Goal: Task Accomplishment & Management: Use online tool/utility

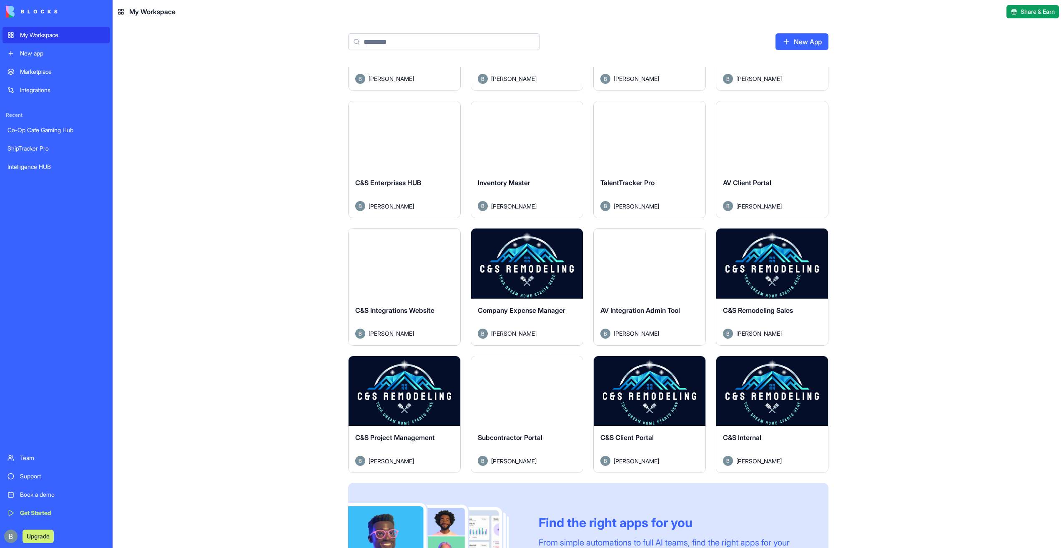
scroll to position [175, 0]
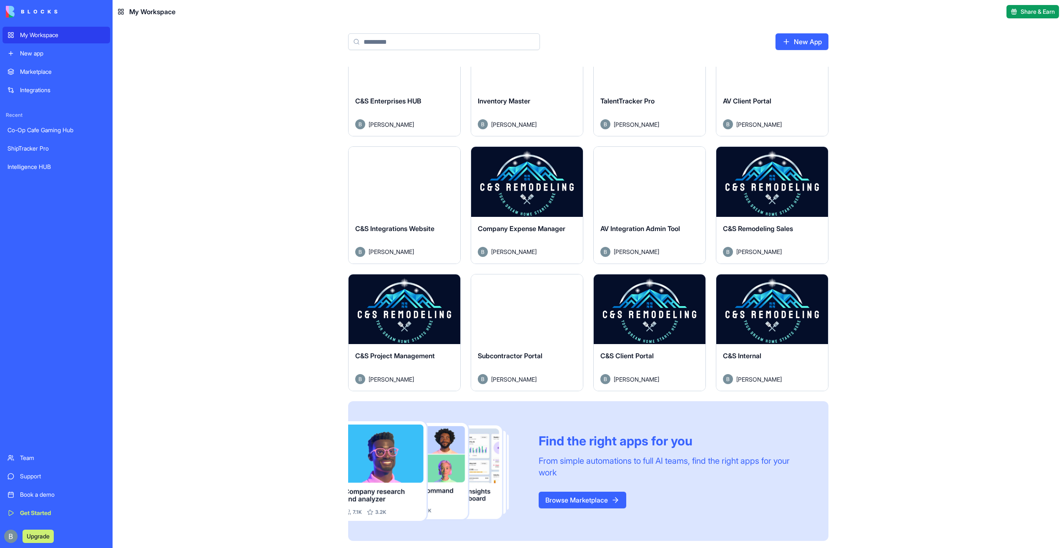
click at [410, 302] on button "Launch" at bounding box center [404, 309] width 63 height 17
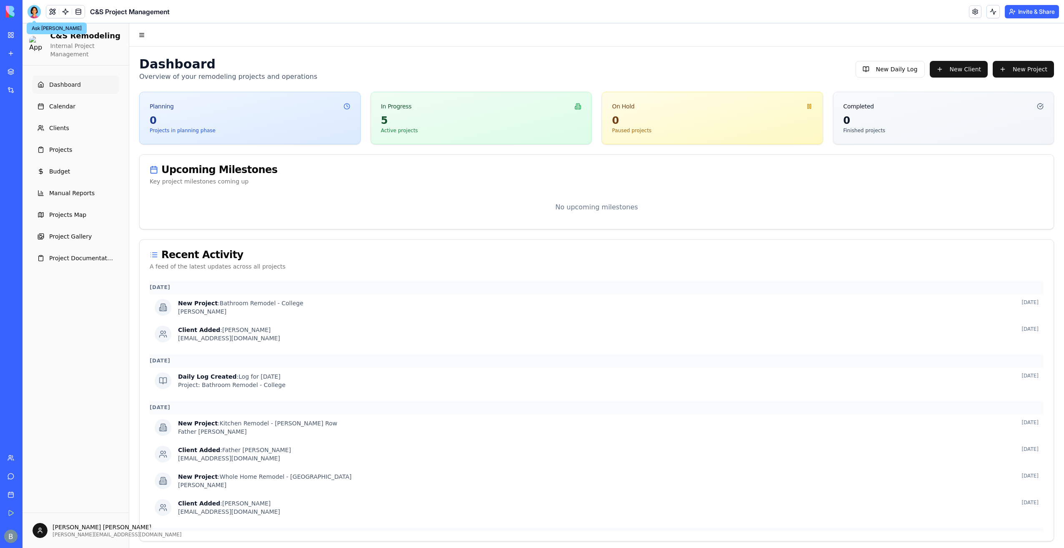
click at [36, 11] on div at bounding box center [34, 11] width 13 height 13
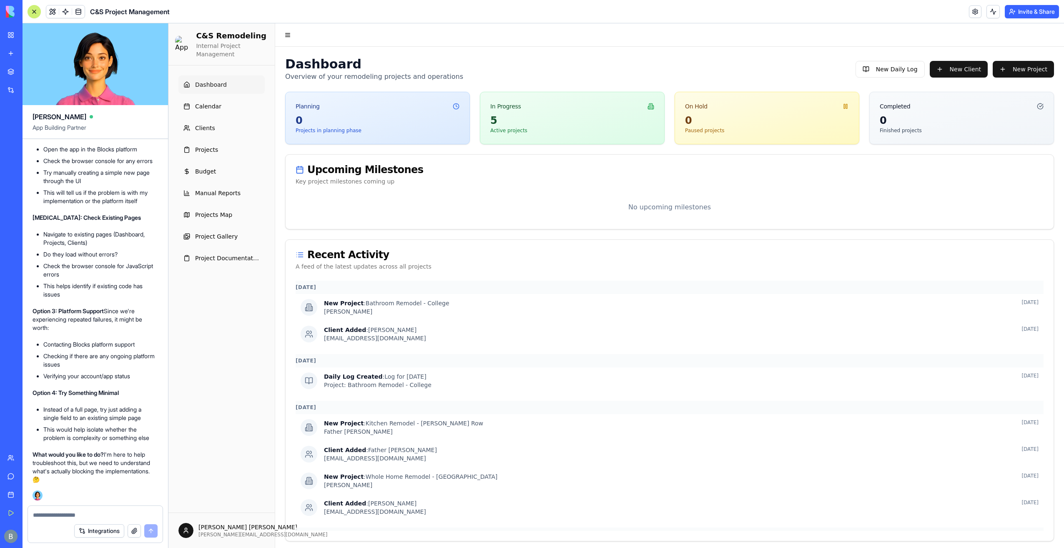
scroll to position [102511, 0]
click at [225, 131] on link "Clients" at bounding box center [221, 128] width 86 height 18
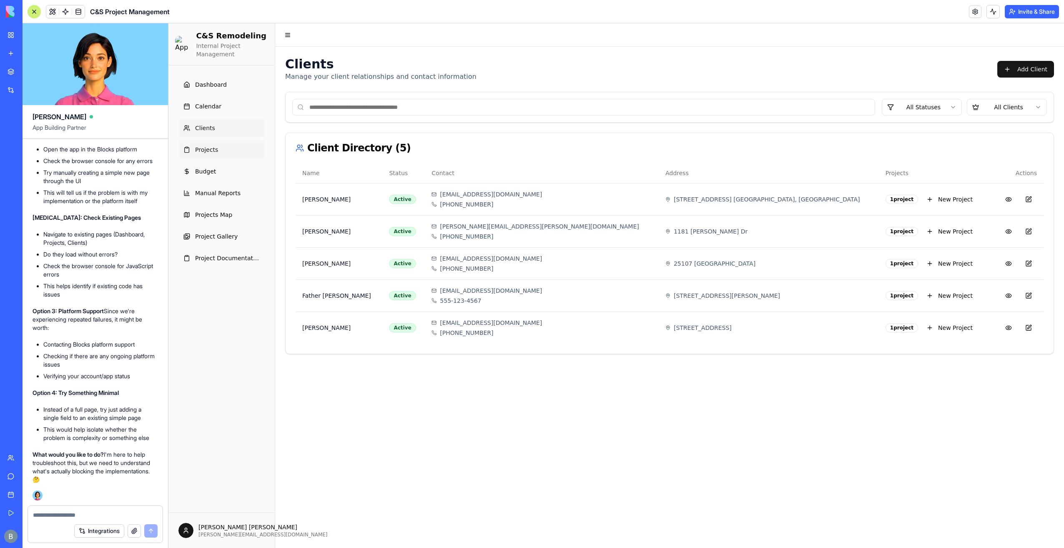
click at [239, 153] on link "Projects" at bounding box center [221, 149] width 86 height 18
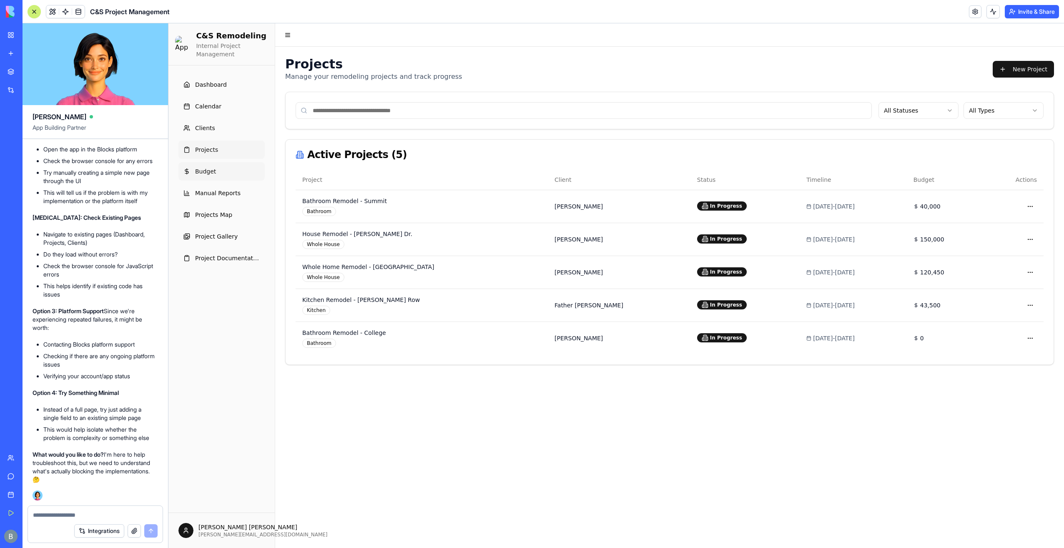
click at [241, 178] on link "Budget" at bounding box center [221, 171] width 86 height 18
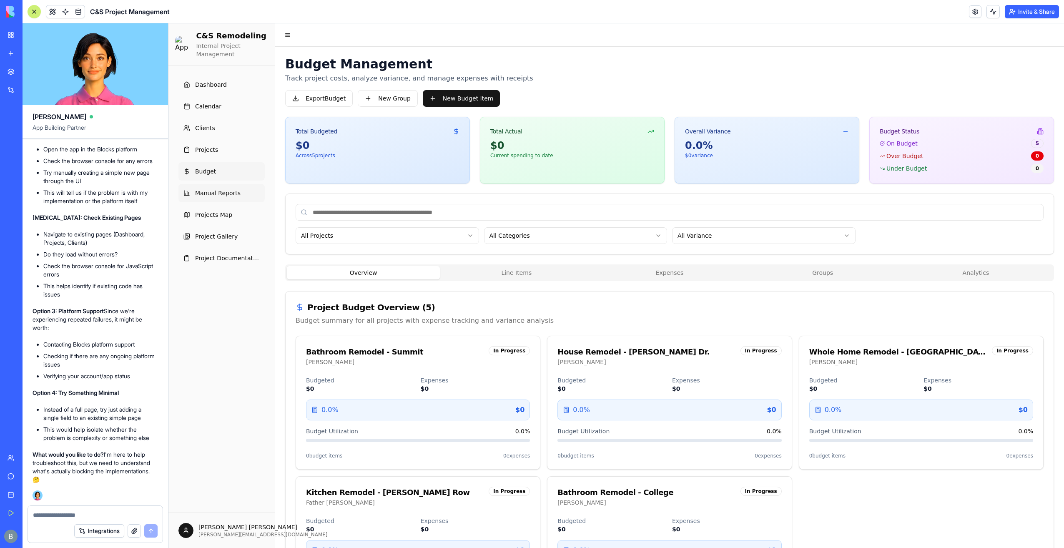
click at [231, 192] on span "Manual Reports" at bounding box center [217, 193] width 45 height 8
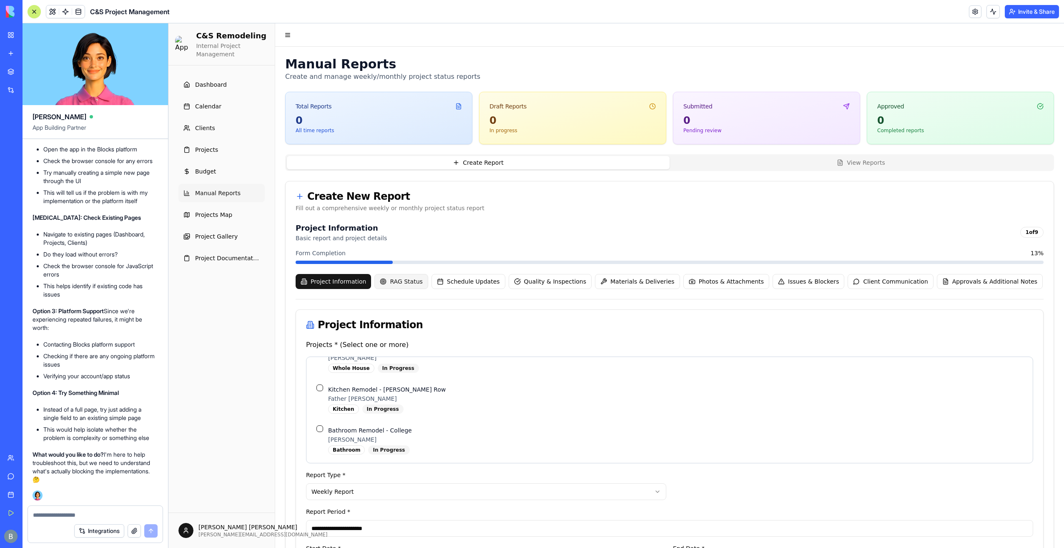
click at [392, 281] on span "RAG Status" at bounding box center [406, 281] width 33 height 8
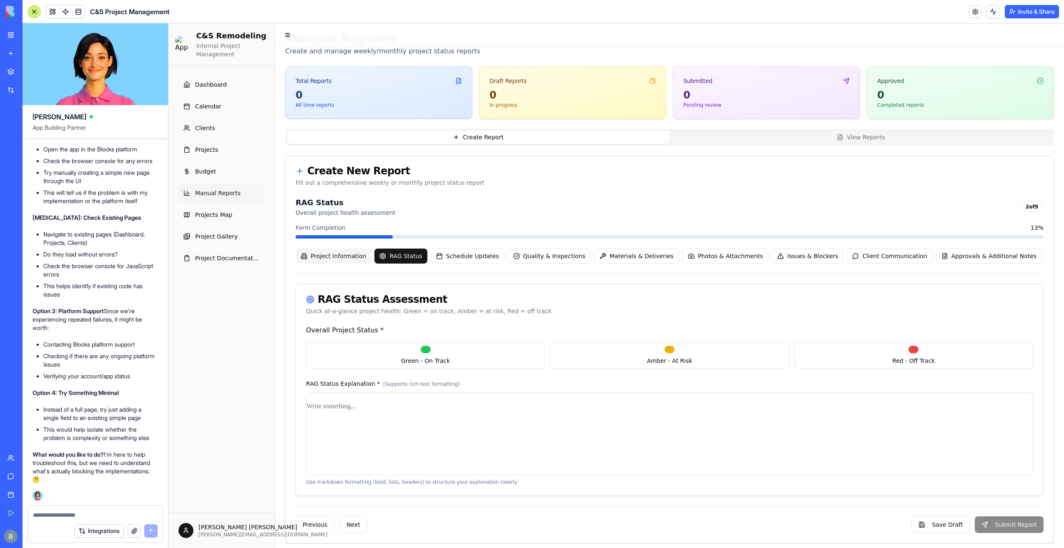
scroll to position [30, 0]
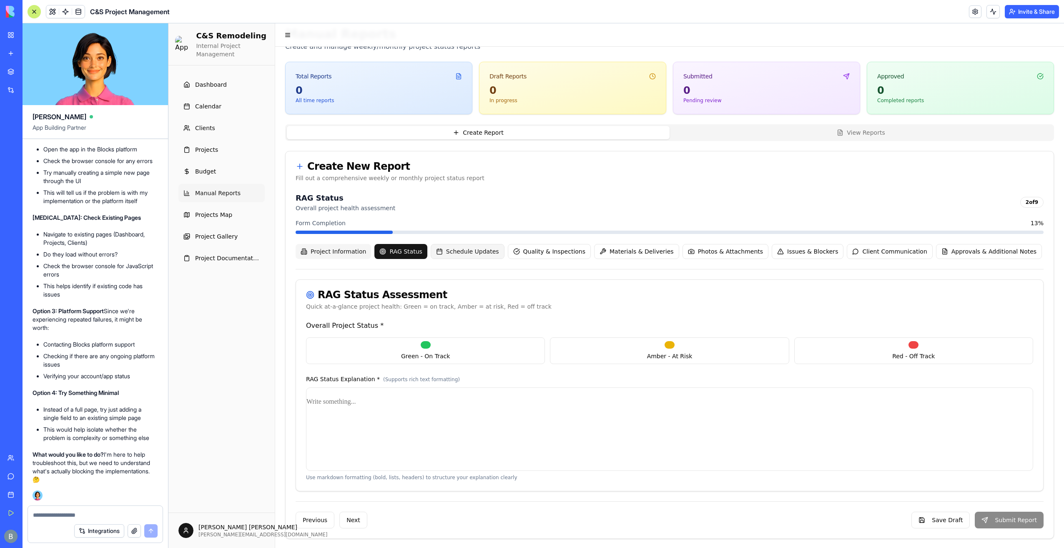
click at [455, 256] on button "Schedule Updates" at bounding box center [468, 251] width 74 height 15
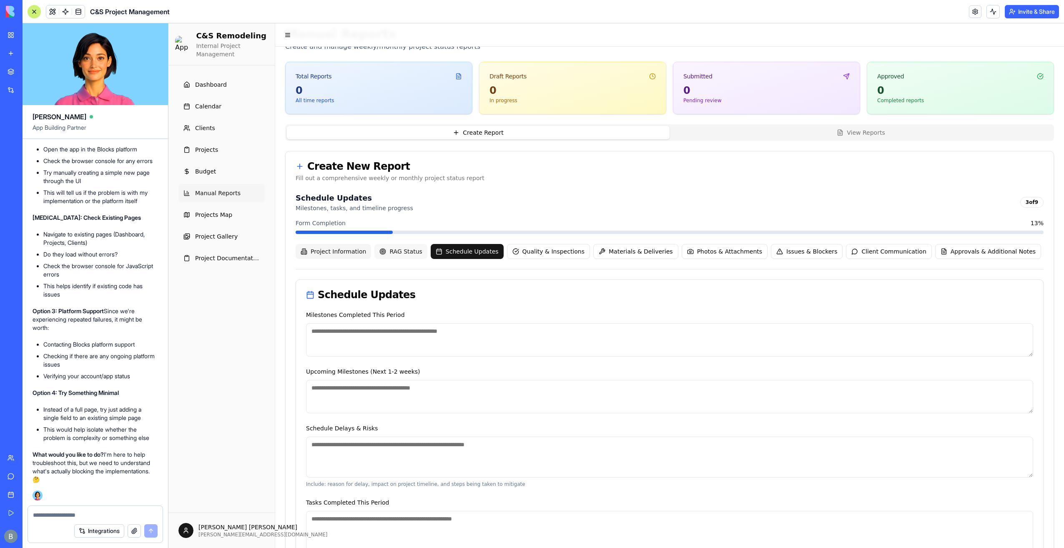
click at [389, 250] on span "RAG Status" at bounding box center [405, 251] width 33 height 8
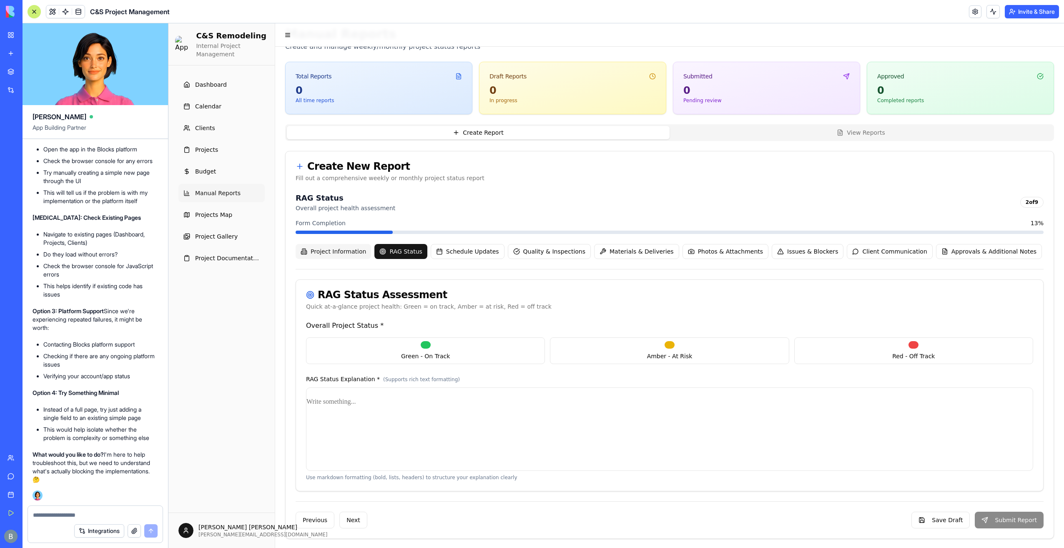
click at [348, 396] on p at bounding box center [669, 402] width 726 height 12
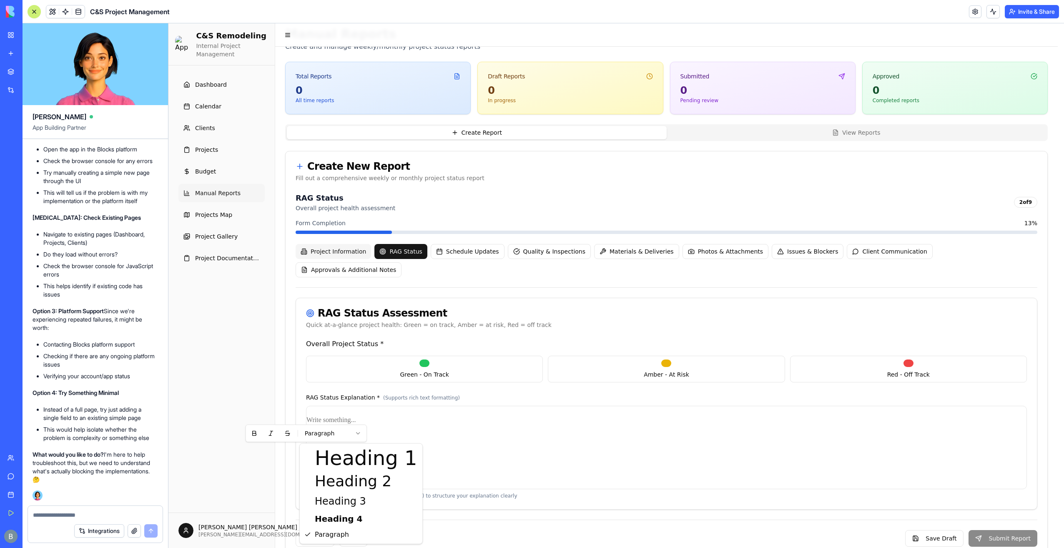
click at [341, 380] on html "C&S Remodeling Internal Project Management Dashboard Calendar Clients Projects …" at bounding box center [615, 280] width 895 height 574
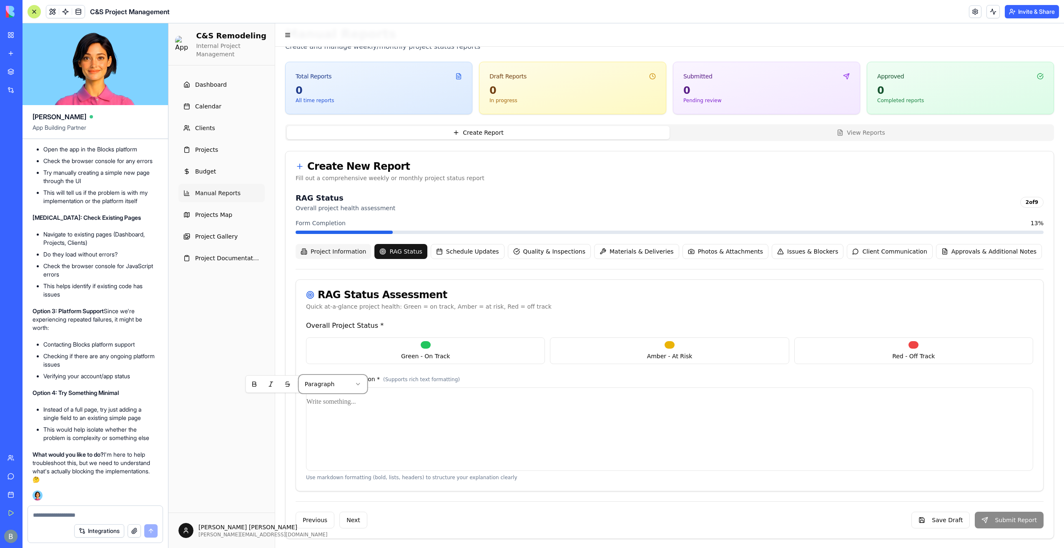
click at [331, 417] on html "C&S Remodeling Internal Project Management Dashboard Calendar Clients Projects …" at bounding box center [615, 270] width 895 height 555
click at [478, 257] on button "Schedule Updates" at bounding box center [468, 251] width 74 height 15
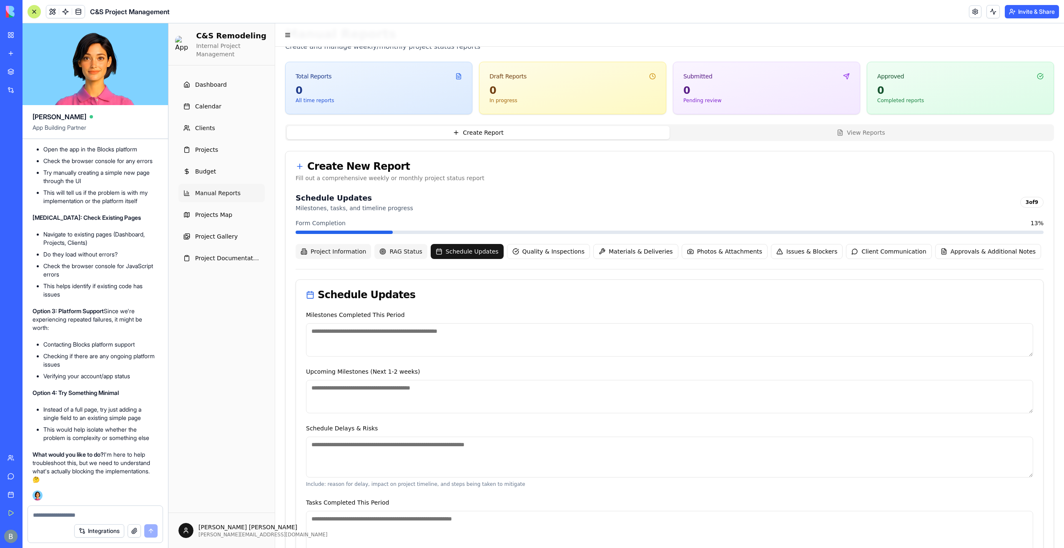
click at [489, 324] on textarea "Milestones Completed This Period" at bounding box center [669, 339] width 727 height 33
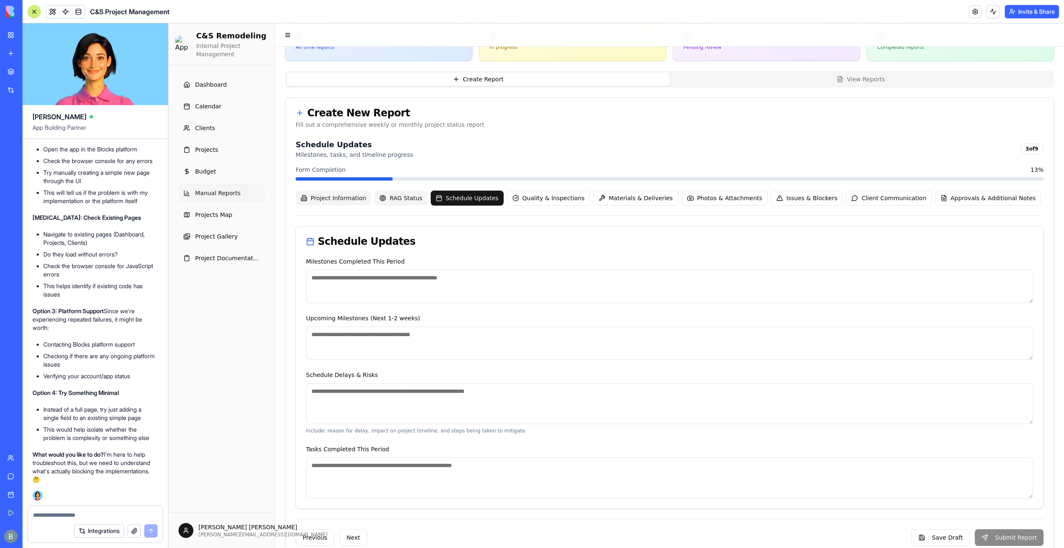
scroll to position [100, 0]
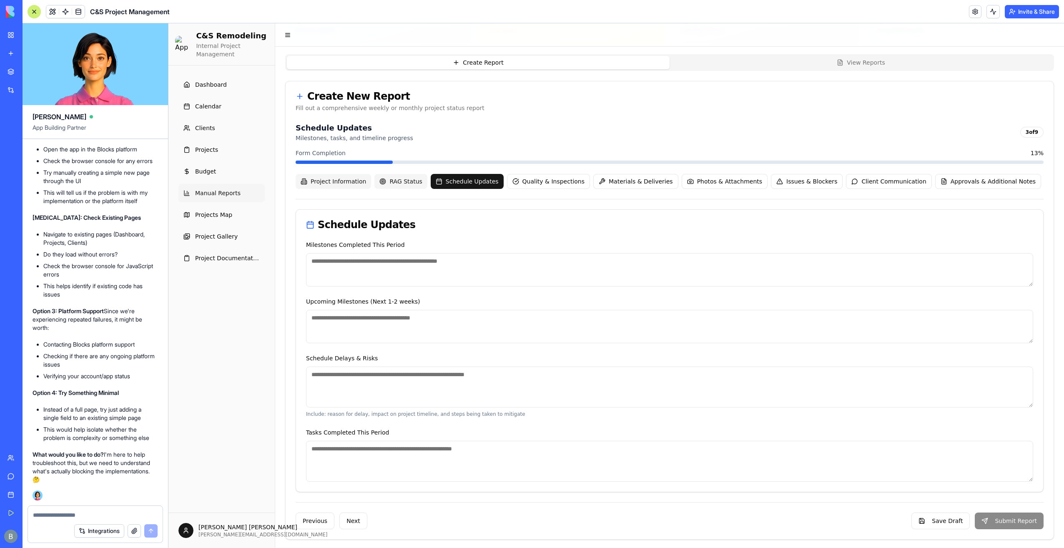
click at [497, 313] on textarea "Upcoming Milestones (Next 1-2 weeks)" at bounding box center [669, 326] width 727 height 33
click at [539, 186] on button "Quality & Inspections" at bounding box center [548, 181] width 83 height 15
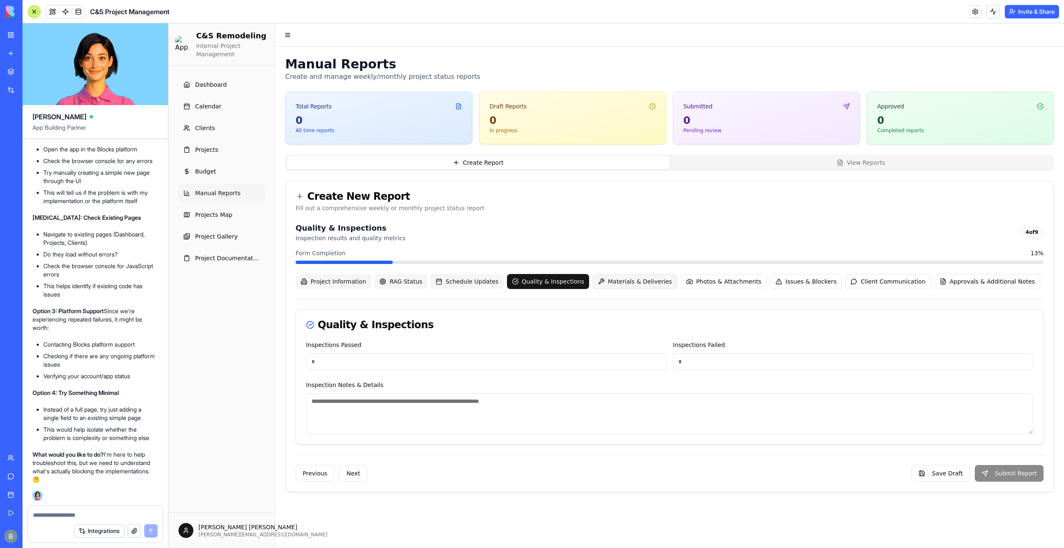
click at [608, 281] on span "Materials & Deliveries" at bounding box center [640, 281] width 64 height 8
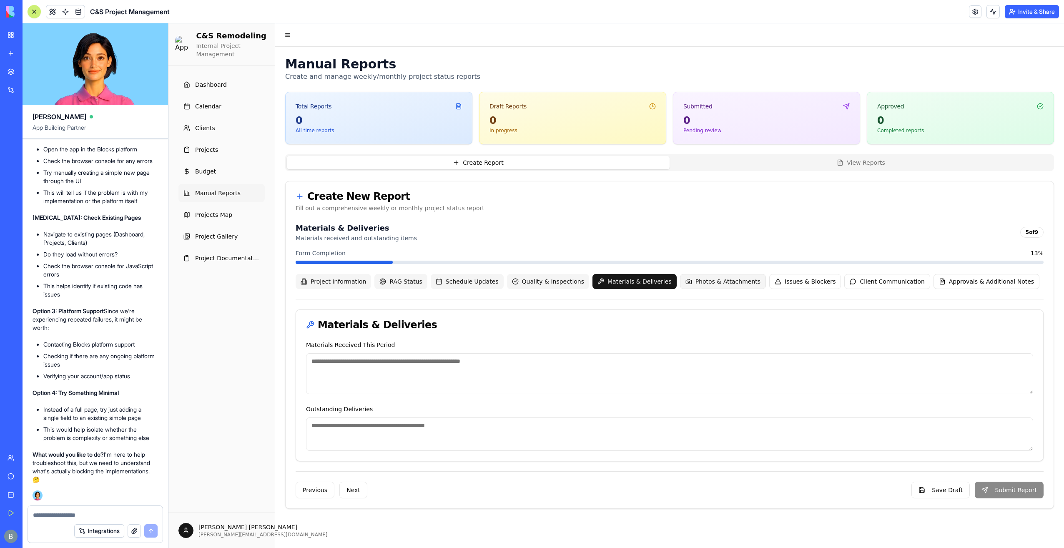
click at [680, 280] on button "Photos & Attachments" at bounding box center [723, 281] width 86 height 15
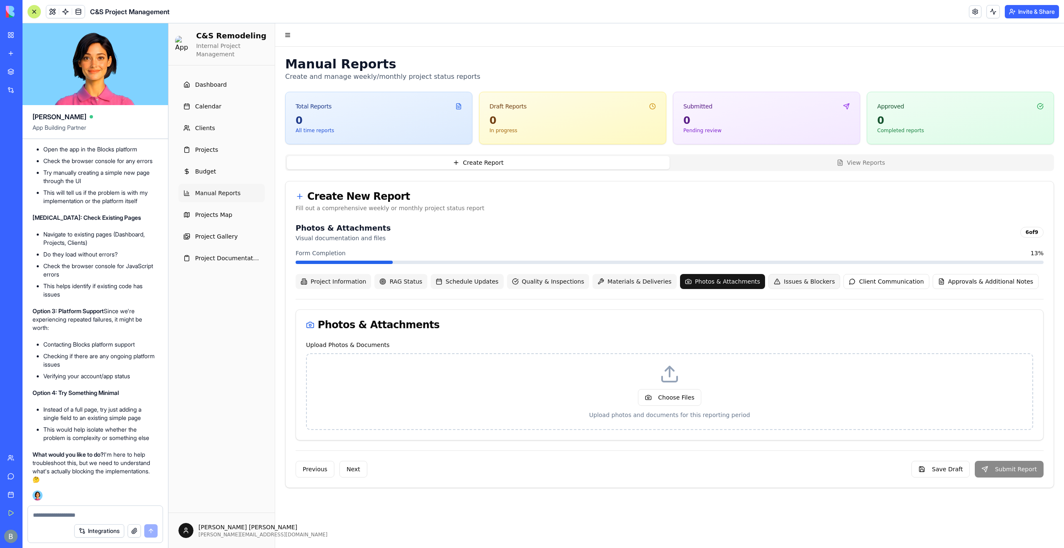
click at [784, 278] on span "Issues & Blockers" at bounding box center [809, 281] width 51 height 8
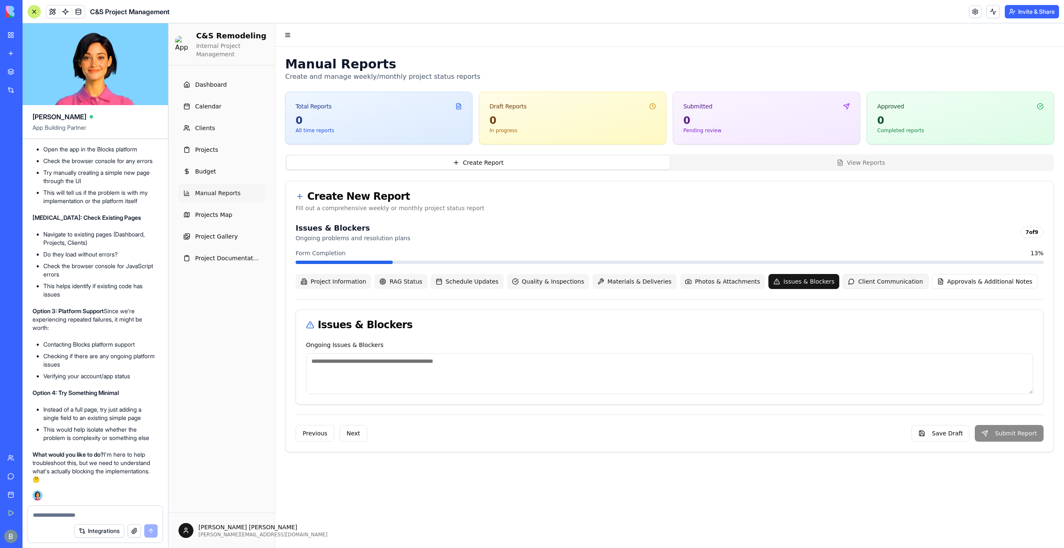
click at [858, 283] on span "Client Communication" at bounding box center [890, 281] width 65 height 8
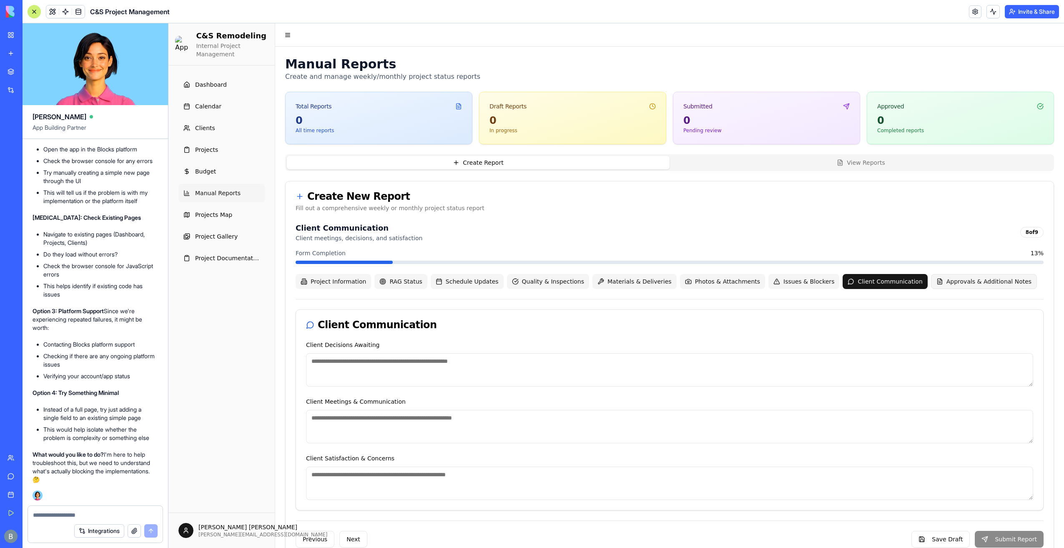
click at [946, 277] on span "Approvals & Additional Notes" at bounding box center [988, 281] width 85 height 8
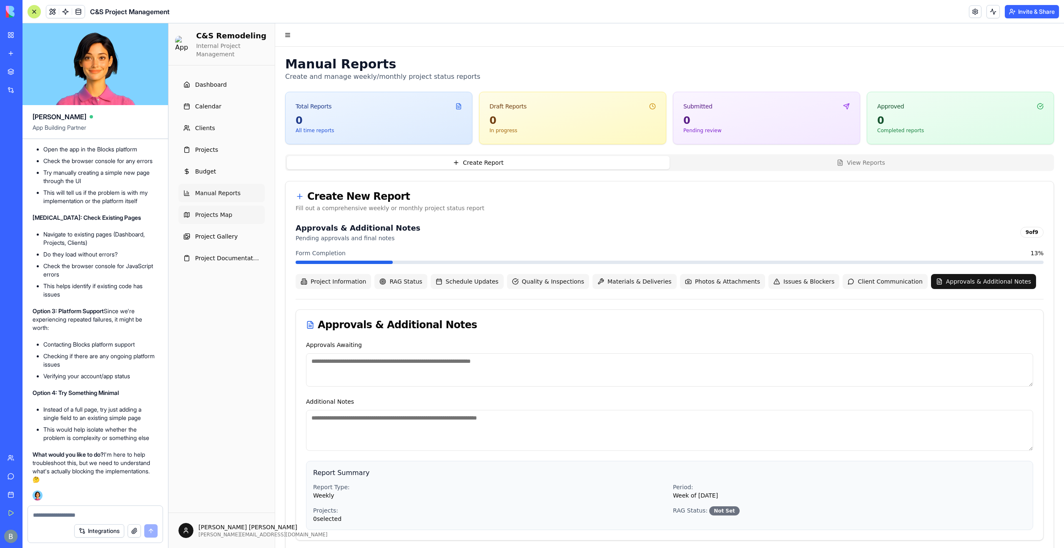
click at [231, 221] on link "Projects Map" at bounding box center [221, 215] width 86 height 18
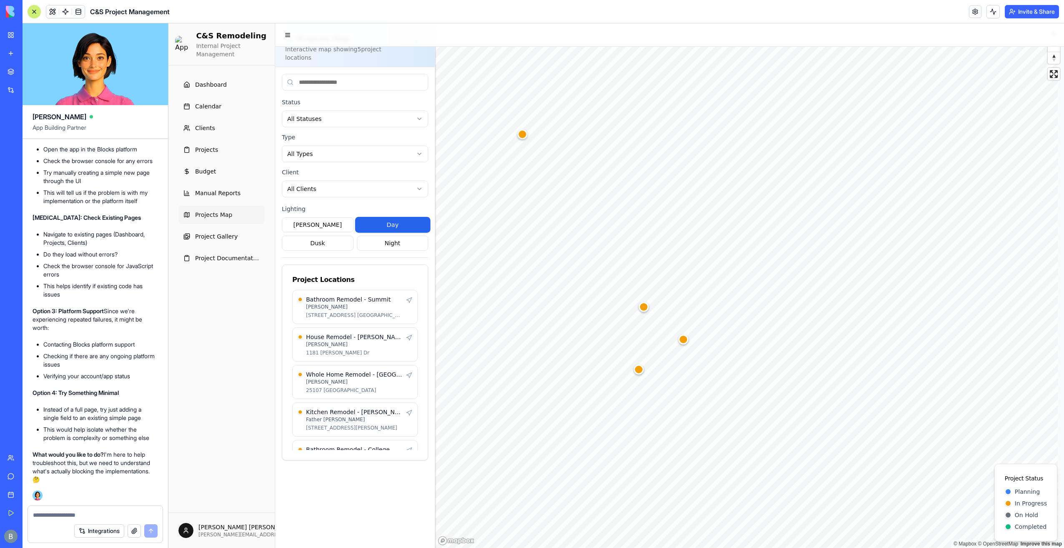
scroll to position [102928, 0]
drag, startPoint x: 63, startPoint y: 301, endPoint x: 117, endPoint y: 303, distance: 53.8
click at [117, 221] on strong "[MEDICAL_DATA]: Check Existing Pages" at bounding box center [87, 217] width 108 height 7
drag, startPoint x: 117, startPoint y: 303, endPoint x: 115, endPoint y: 310, distance: 7.4
click at [115, 310] on div "❌ Implementation Failed - All Changes Reverted I'm really sorry, but the implem…" at bounding box center [95, 195] width 125 height 575
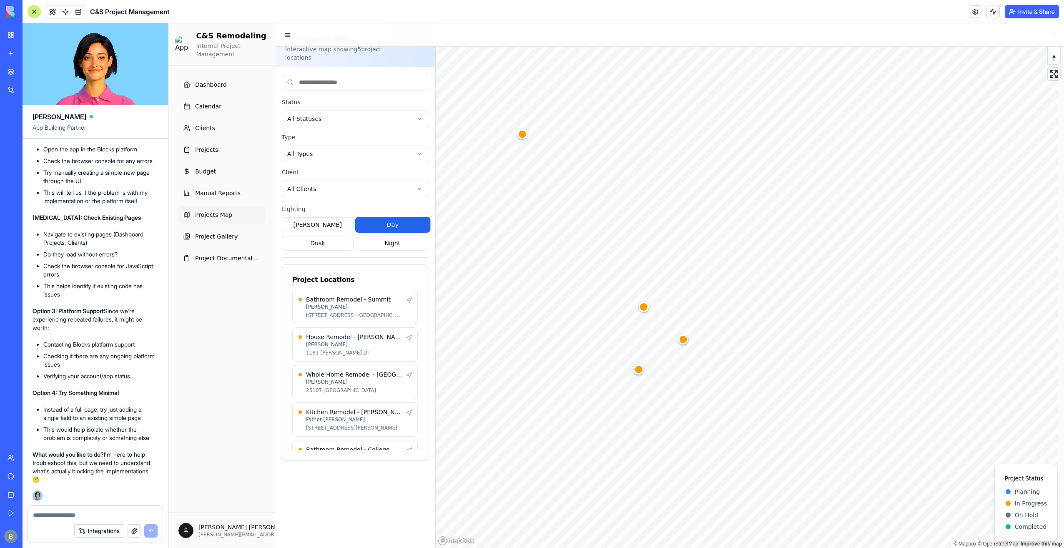
scroll to position [103012, 0]
click at [211, 245] on ul "Dashboard Calendar Clients Projects Budget Manual Reports Projects Map Project …" at bounding box center [221, 171] width 86 height 192
click at [208, 238] on span "Project Gallery" at bounding box center [216, 236] width 43 height 8
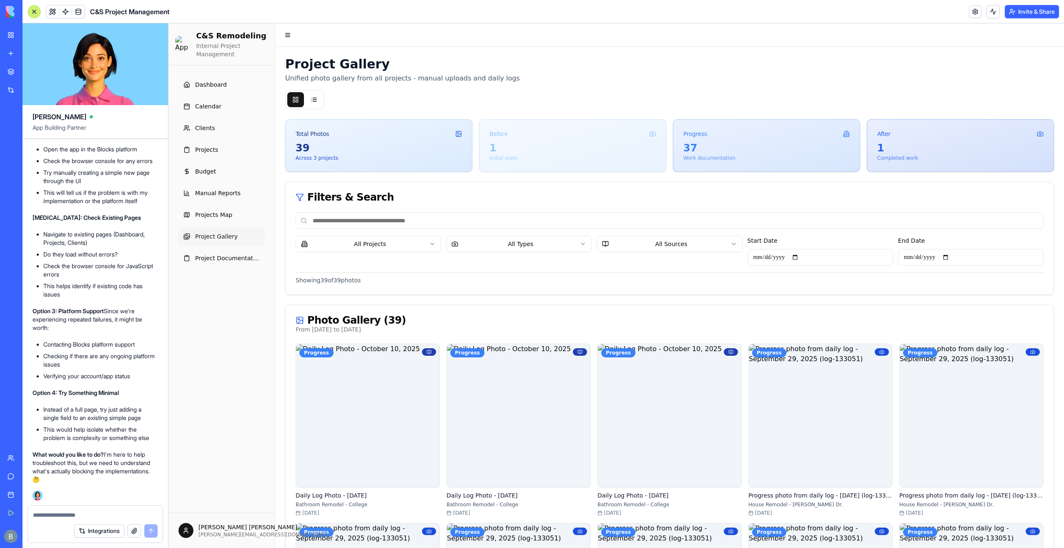
click at [106, 507] on div at bounding box center [95, 512] width 135 height 13
click at [104, 516] on textarea at bounding box center [95, 515] width 125 height 8
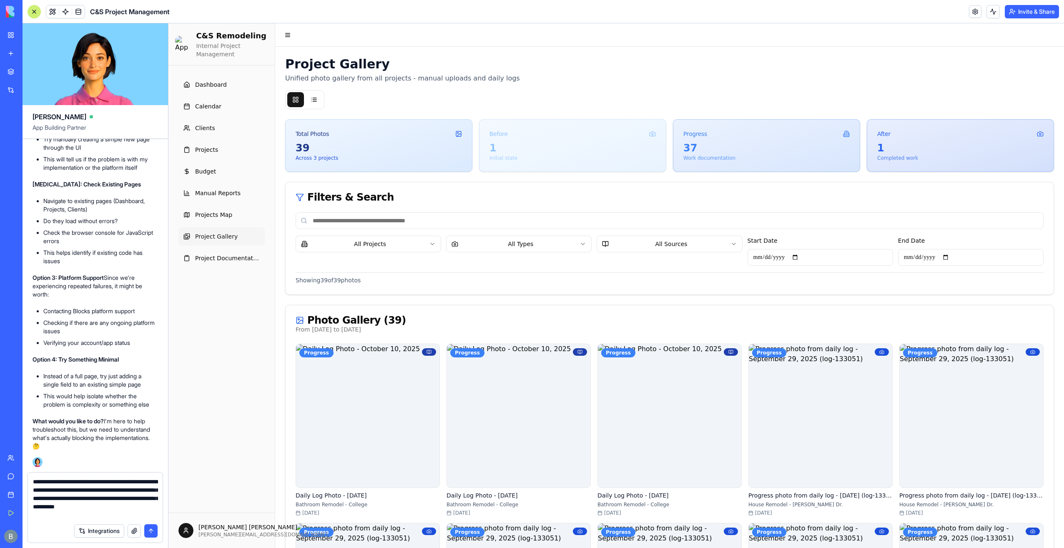
type textarea "**********"
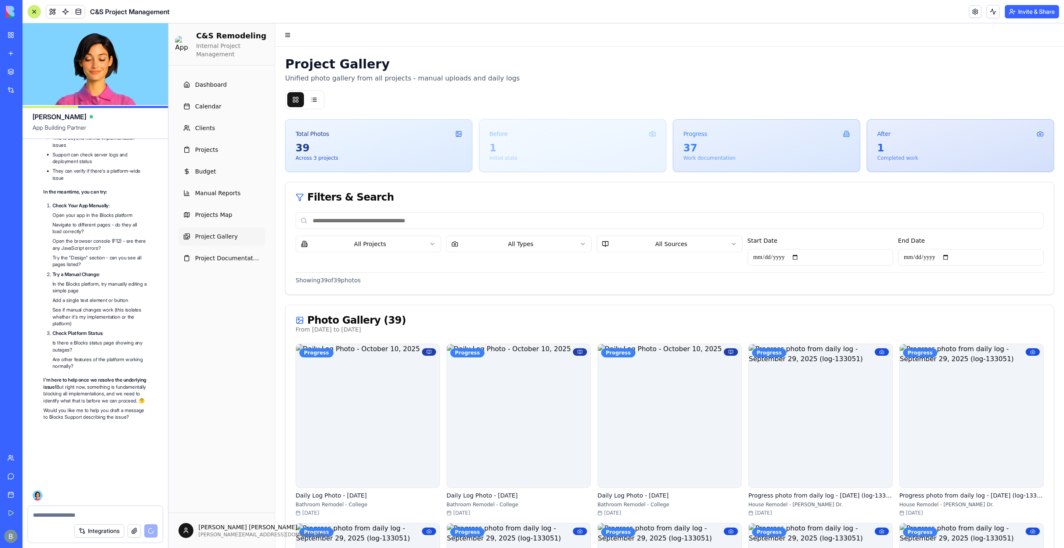
scroll to position [104202, 0]
